Goal: Find specific page/section: Find specific page/section

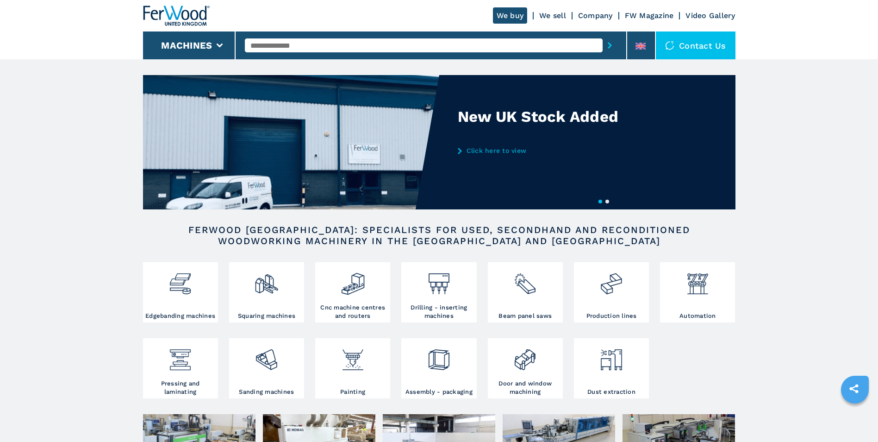
click at [301, 44] on input "text" at bounding box center [424, 45] width 358 height 14
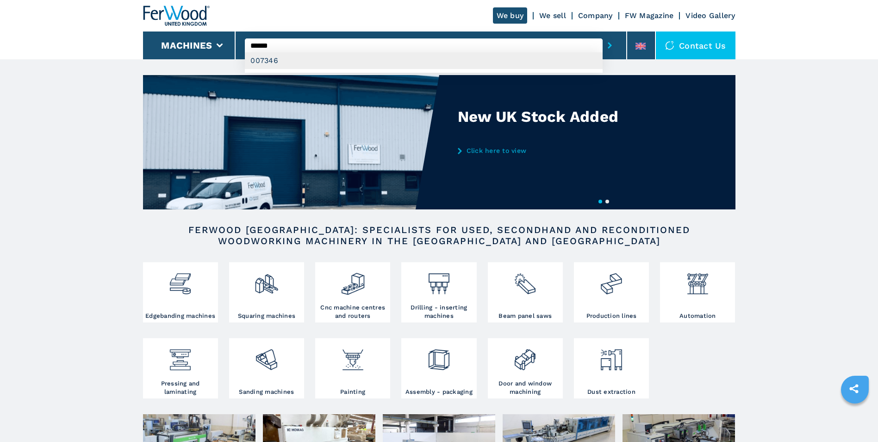
type input "******"
click at [284, 61] on div "007346" at bounding box center [424, 60] width 358 height 17
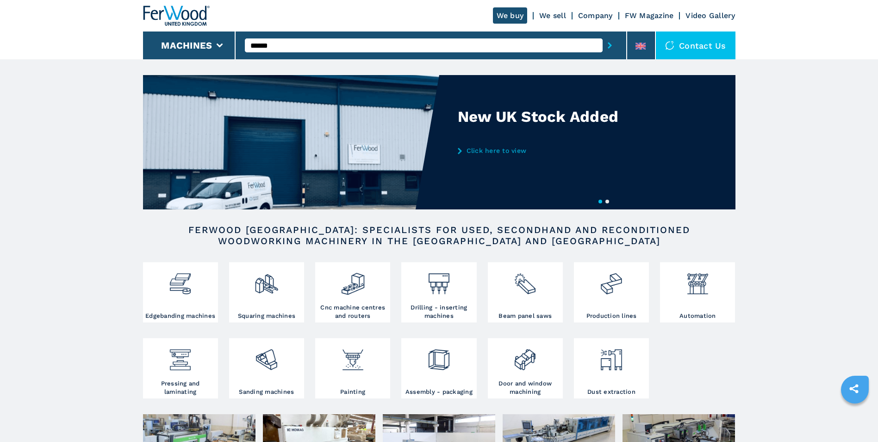
click at [605, 46] on button "submit-button" at bounding box center [610, 45] width 14 height 21
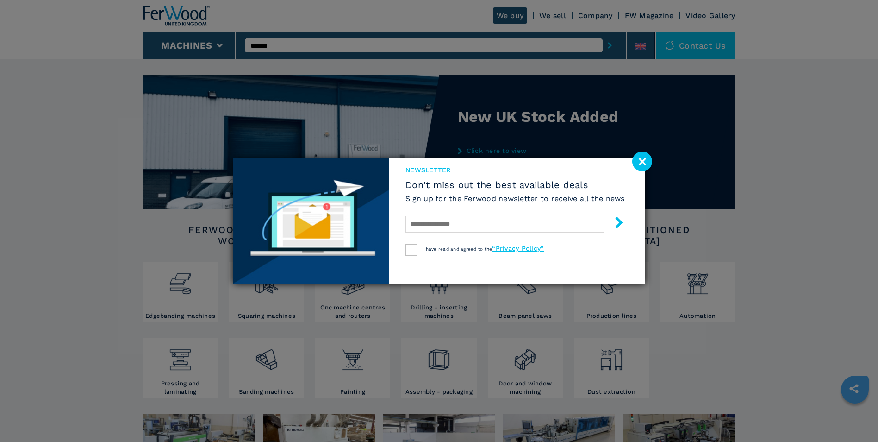
click at [640, 163] on image at bounding box center [643, 161] width 20 height 20
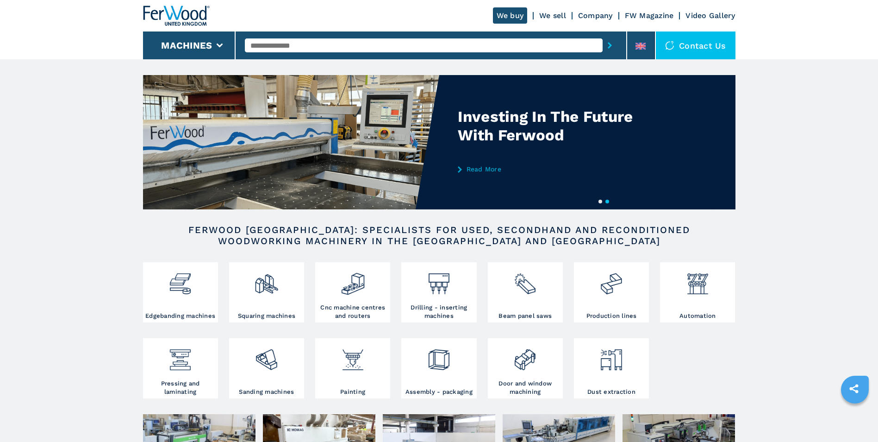
click at [260, 43] on input "text" at bounding box center [424, 45] width 358 height 14
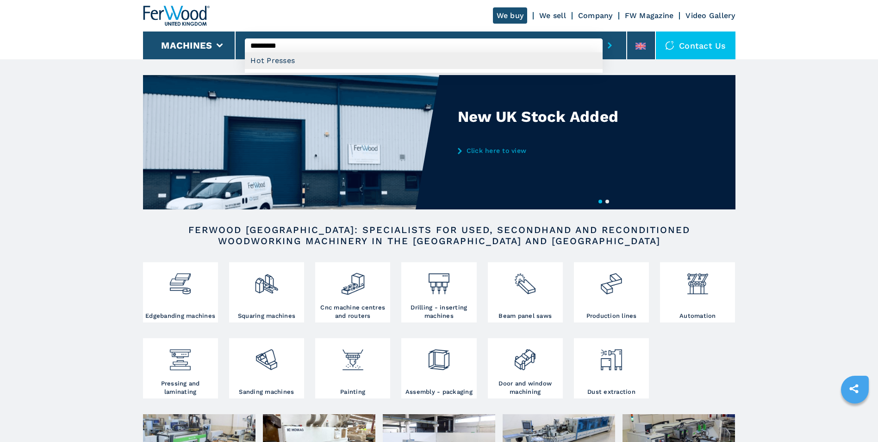
click at [297, 58] on div "Hot Presses" at bounding box center [424, 60] width 358 height 17
type input "**********"
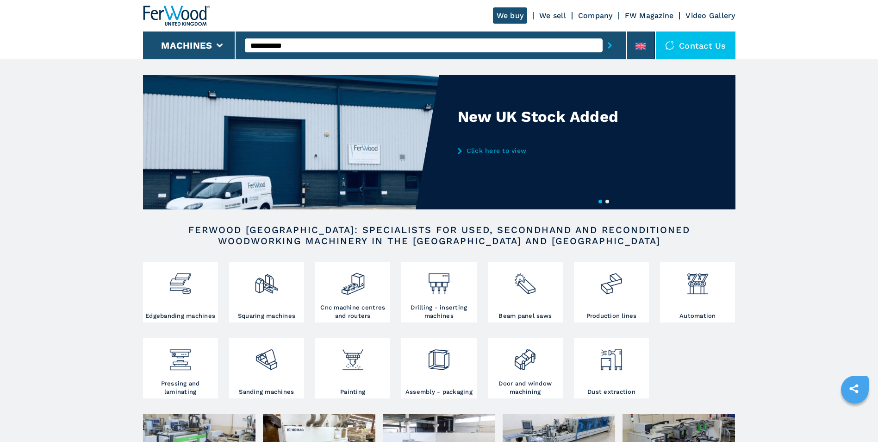
click at [617, 45] on button "submit-button" at bounding box center [610, 45] width 14 height 21
click at [615, 44] on button "submit-button" at bounding box center [610, 45] width 14 height 21
click at [194, 47] on button "Machines" at bounding box center [186, 45] width 51 height 11
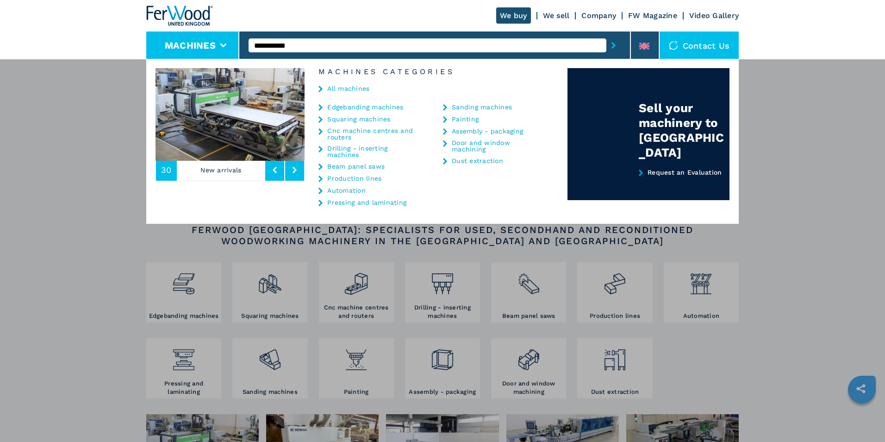
click at [357, 205] on link "Pressing and laminating" at bounding box center [366, 202] width 79 height 6
click at [361, 201] on link "Pressing and laminating" at bounding box center [366, 202] width 79 height 6
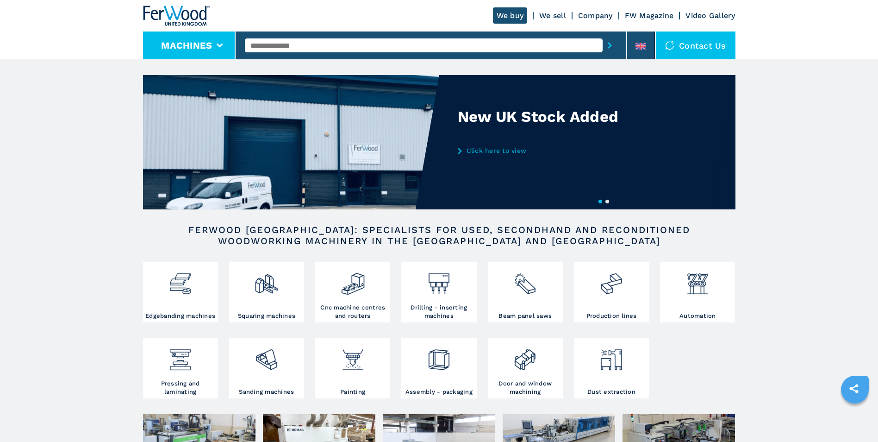
click at [209, 46] on button "Machines" at bounding box center [186, 45] width 51 height 11
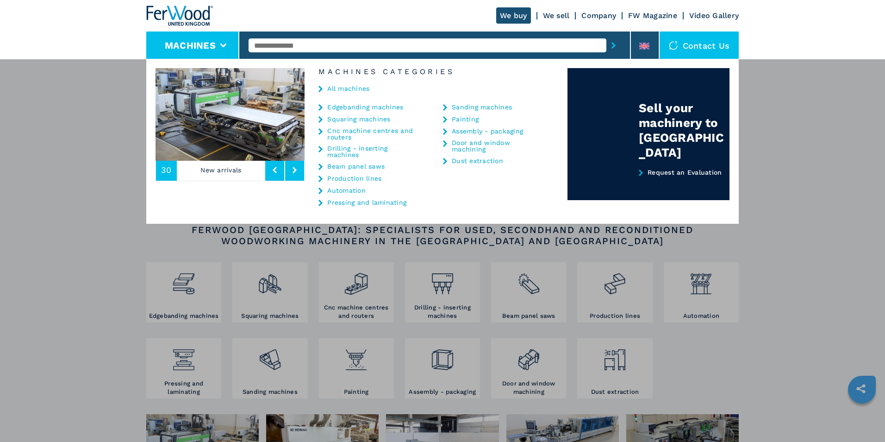
click at [383, 201] on link "Pressing and laminating" at bounding box center [366, 202] width 79 height 6
